Goal: Task Accomplishment & Management: Use online tool/utility

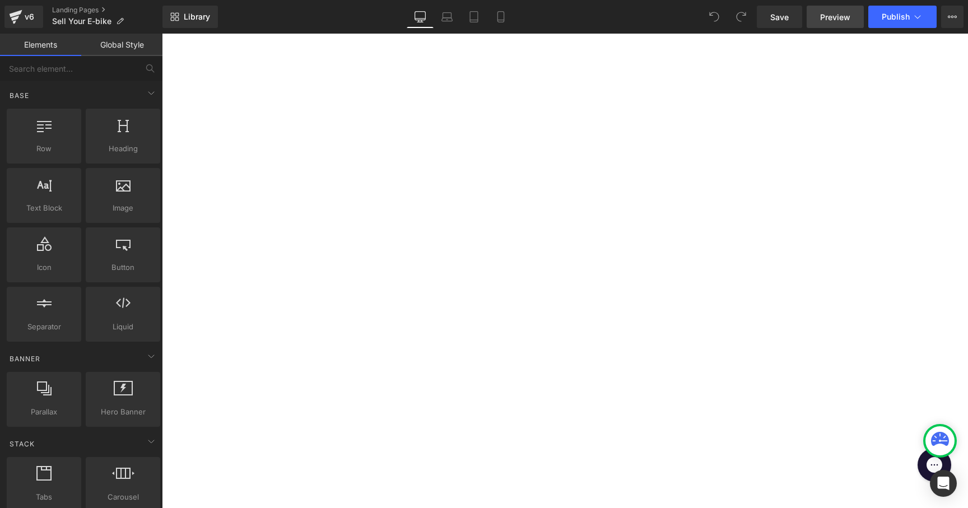
click at [838, 21] on span "Preview" at bounding box center [835, 17] width 30 height 12
click at [957, 11] on button "View Live Page View with current Template Save Template to Library Schedule Pub…" at bounding box center [952, 17] width 22 height 22
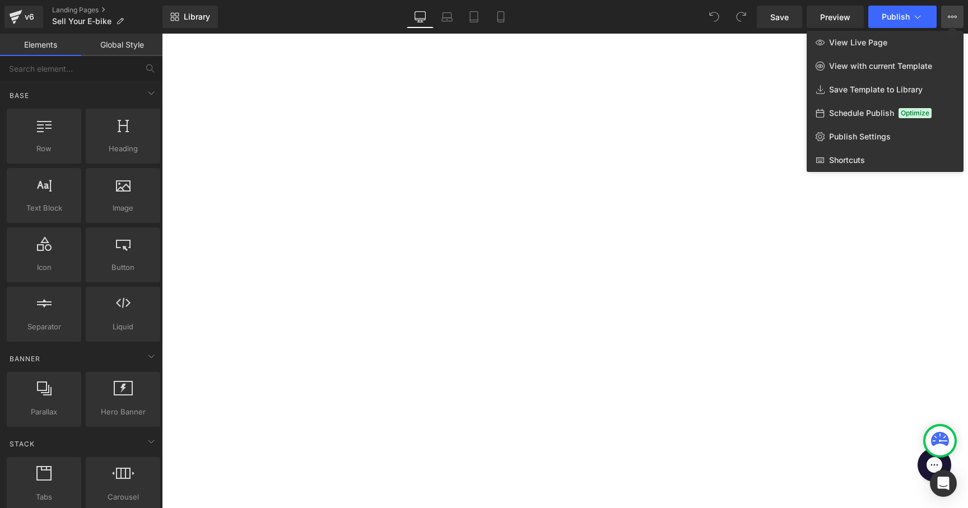
click at [423, 85] on div at bounding box center [565, 271] width 806 height 475
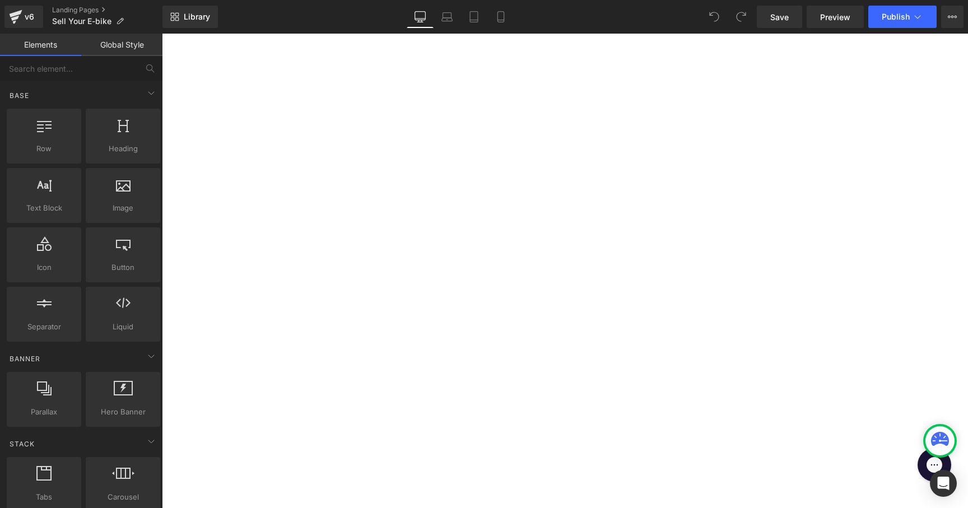
scroll to position [637, 0]
click at [120, 41] on link "Global Style" at bounding box center [121, 45] width 81 height 22
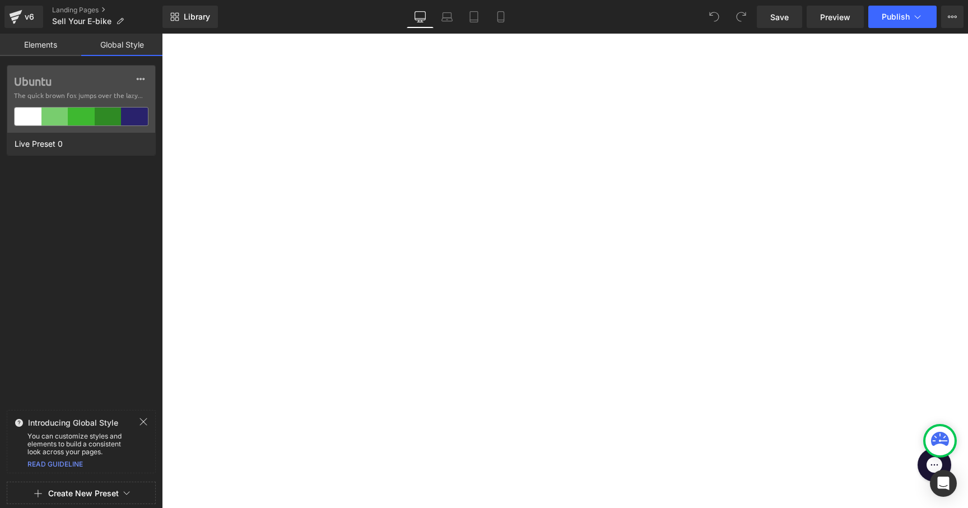
click at [35, 47] on link "Elements" at bounding box center [40, 45] width 81 height 22
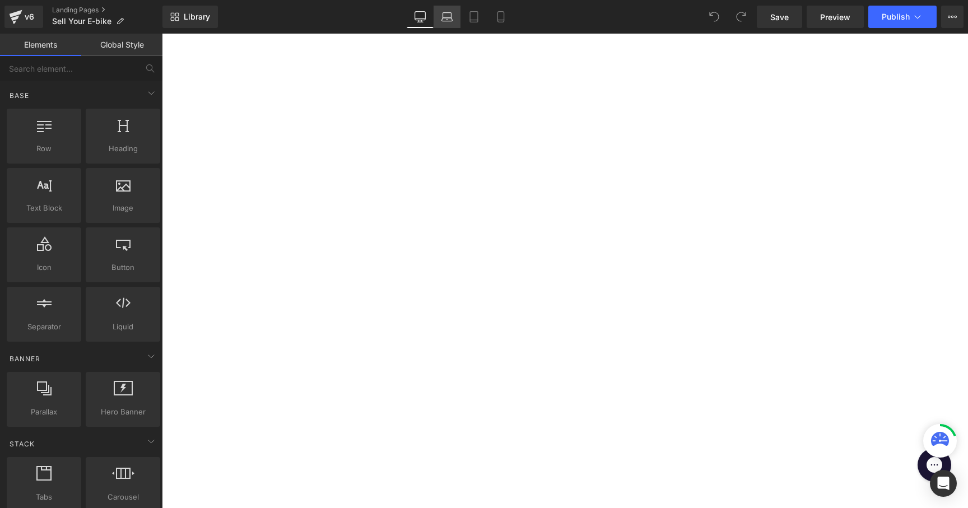
click at [451, 21] on icon at bounding box center [447, 19] width 11 height 3
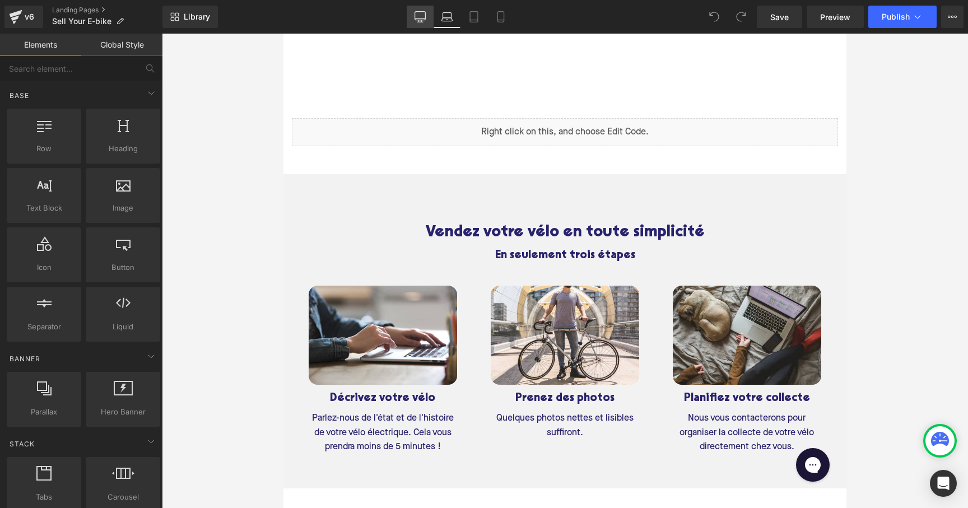
click at [429, 14] on link "Desktop" at bounding box center [420, 17] width 27 height 22
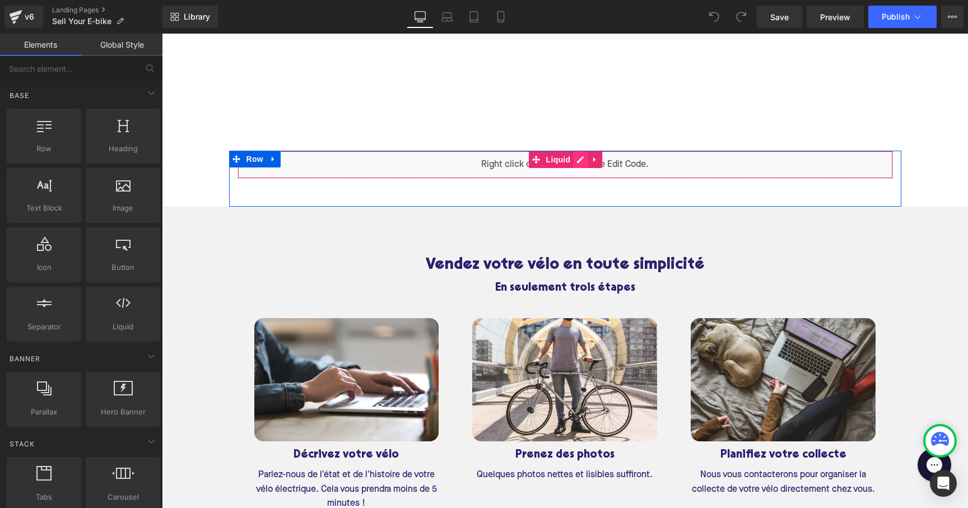
click at [582, 156] on div "Liquid" at bounding box center [566, 165] width 656 height 28
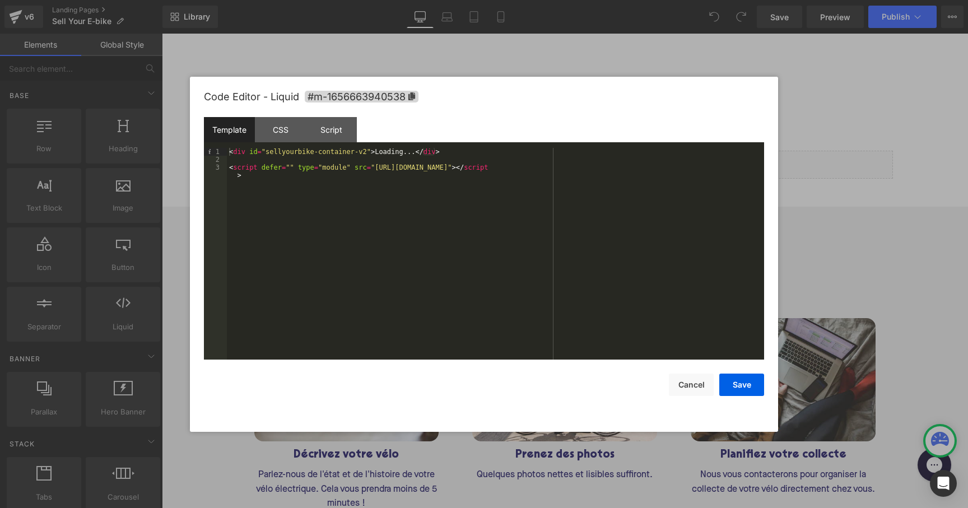
click at [607, 168] on div "< div id = "sellyourbike-container-v2" > Loading... </ div > < script defer = "…" at bounding box center [495, 265] width 537 height 235
click at [627, 169] on div "< div id = "sellyourbike-container-v2" > Loading... </ div > < script defer = "…" at bounding box center [495, 265] width 537 height 235
click at [595, 168] on div "< div id = "sellyourbike-container-v2" > Loading... </ div > < script defer = "…" at bounding box center [495, 265] width 537 height 235
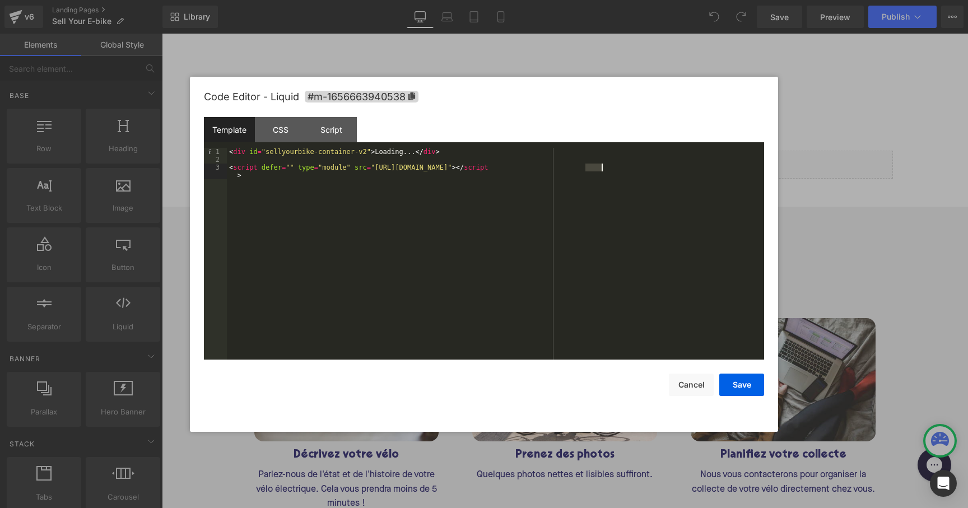
click at [569, 169] on div "< div id = "sellyourbike-container-v2" > Loading... </ div > < script defer = "…" at bounding box center [495, 265] width 537 height 235
click at [611, 168] on div "< div id = "sellyourbike-container-v2" > Loading... </ div > < script defer = "…" at bounding box center [495, 265] width 537 height 235
click at [640, 165] on div "< div id = "sellyourbike-container-v2" > Loading... </ div > < script defer = "…" at bounding box center [495, 265] width 537 height 235
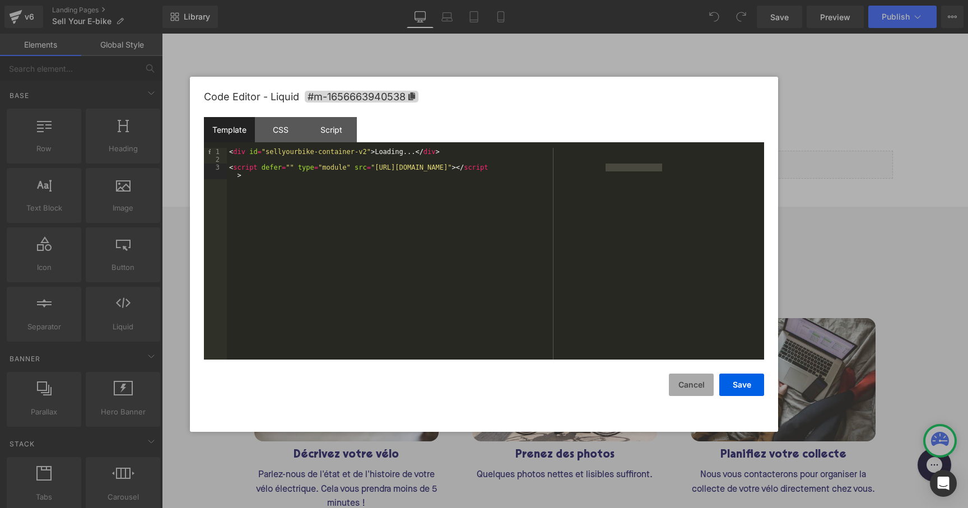
click at [705, 387] on button "Cancel" at bounding box center [691, 385] width 45 height 22
